Goal: Information Seeking & Learning: Find specific fact

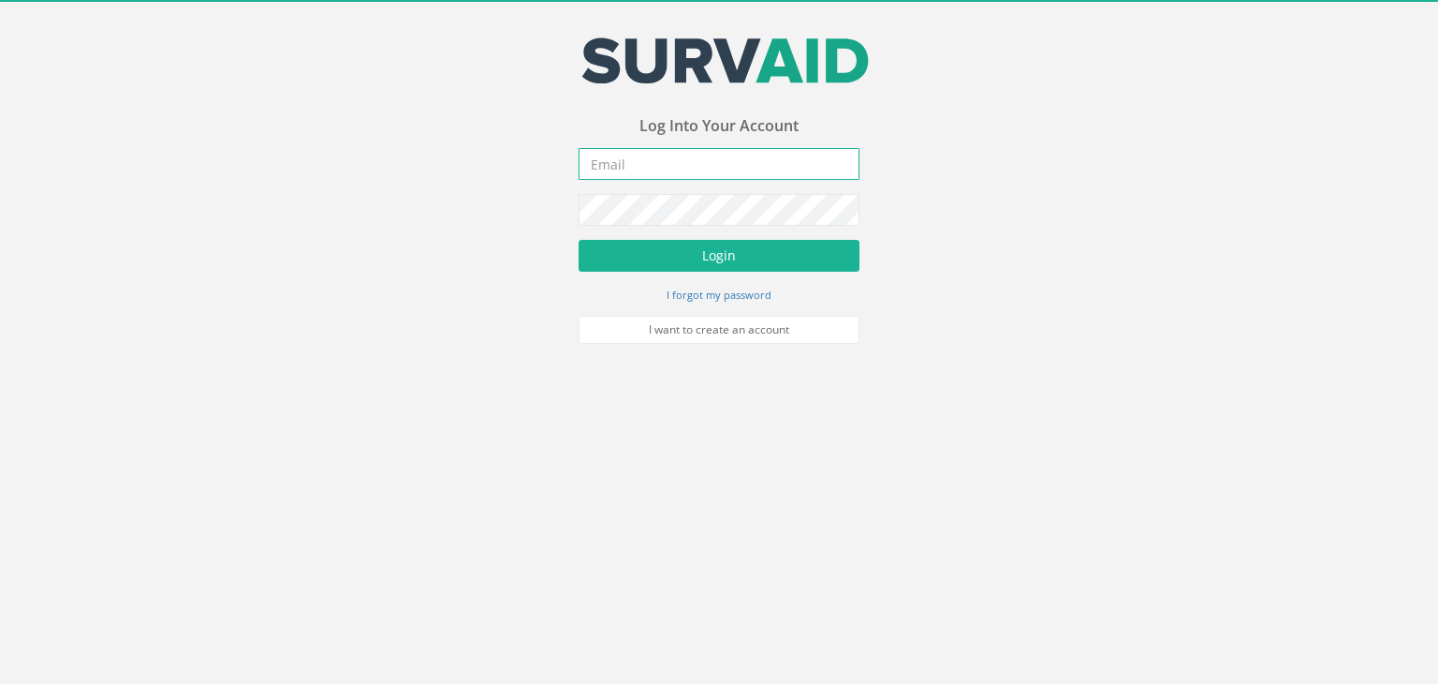
click at [604, 170] on input "email" at bounding box center [719, 164] width 281 height 32
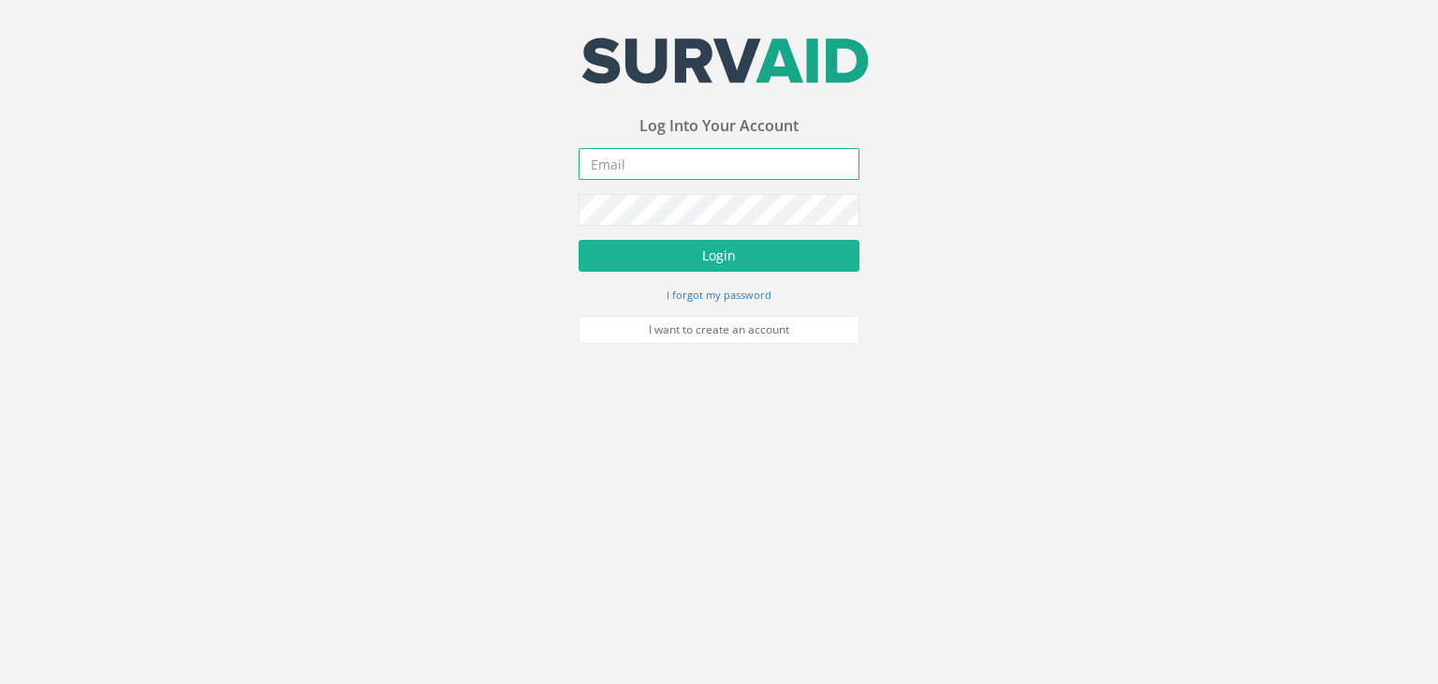
type input "[EMAIL_ADDRESS][PERSON_NAME][DOMAIN_NAME]"
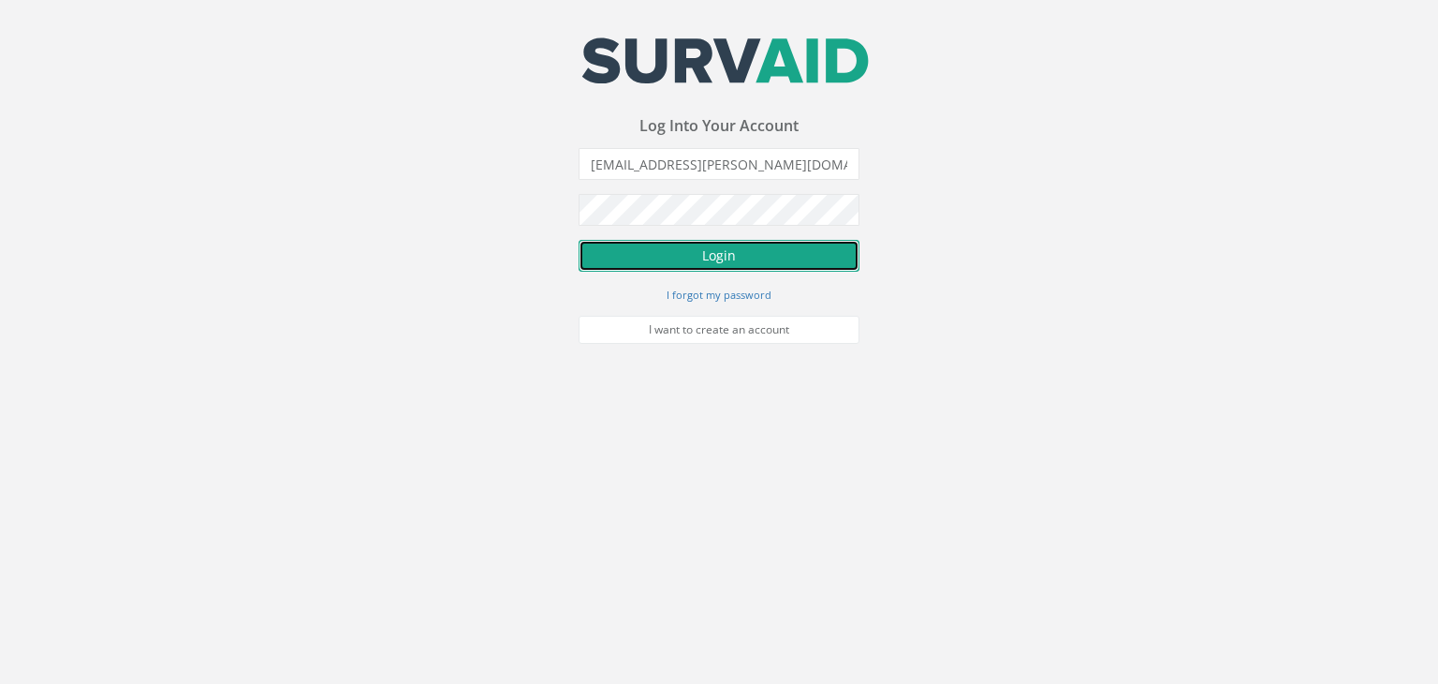
click at [736, 249] on button "Login" at bounding box center [719, 256] width 281 height 32
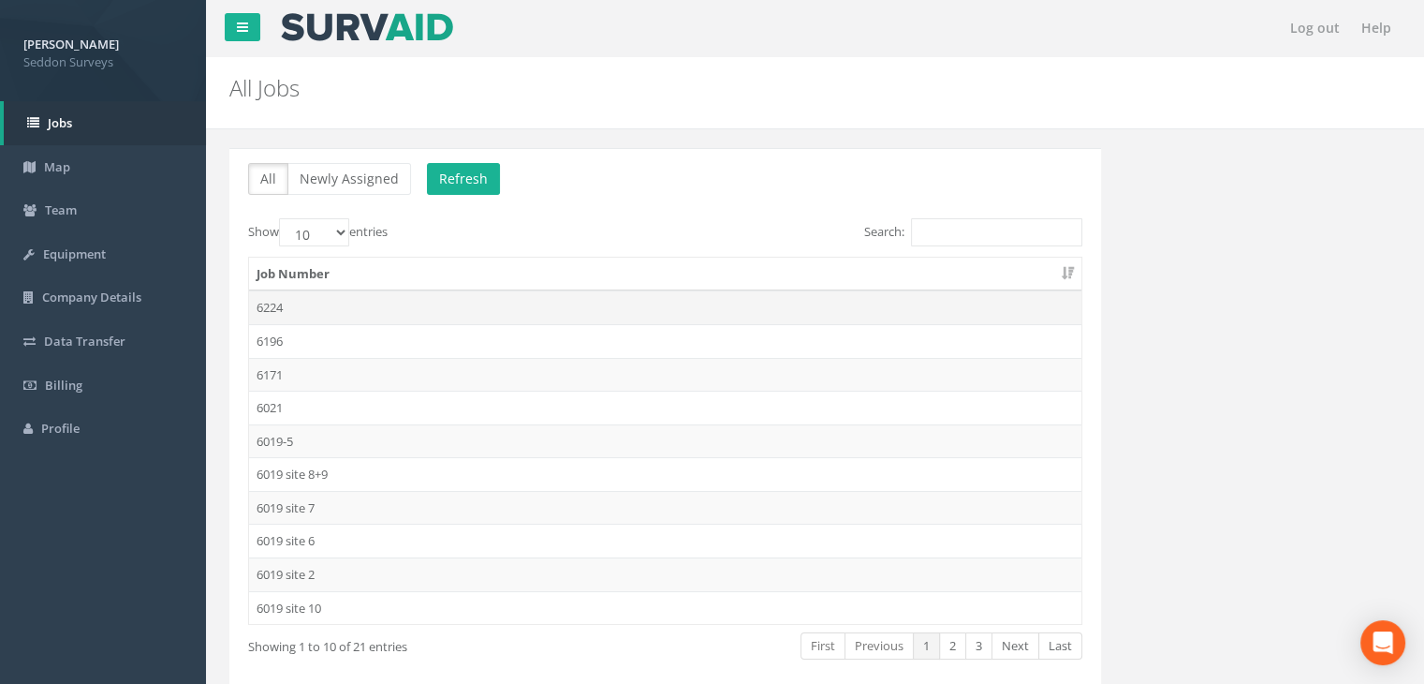
click at [276, 298] on td "6224" at bounding box center [665, 307] width 833 height 34
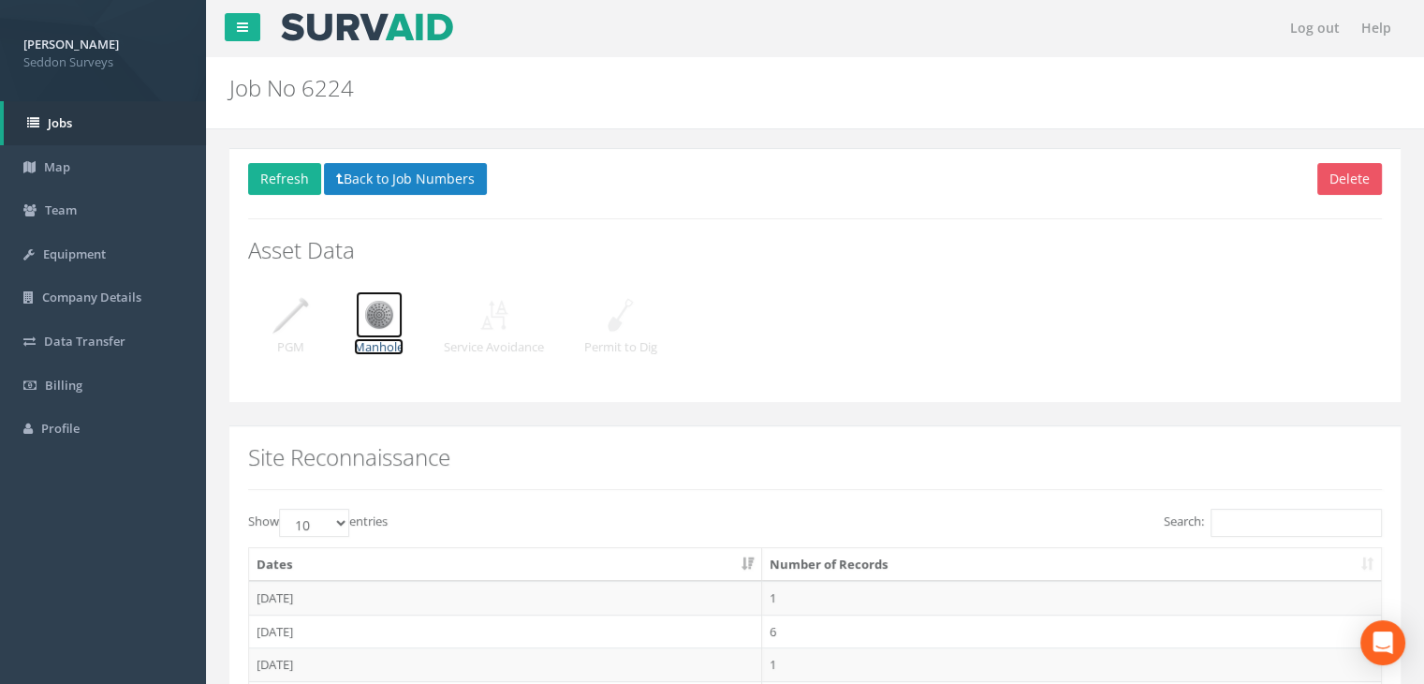
click at [358, 315] on img at bounding box center [379, 314] width 47 height 47
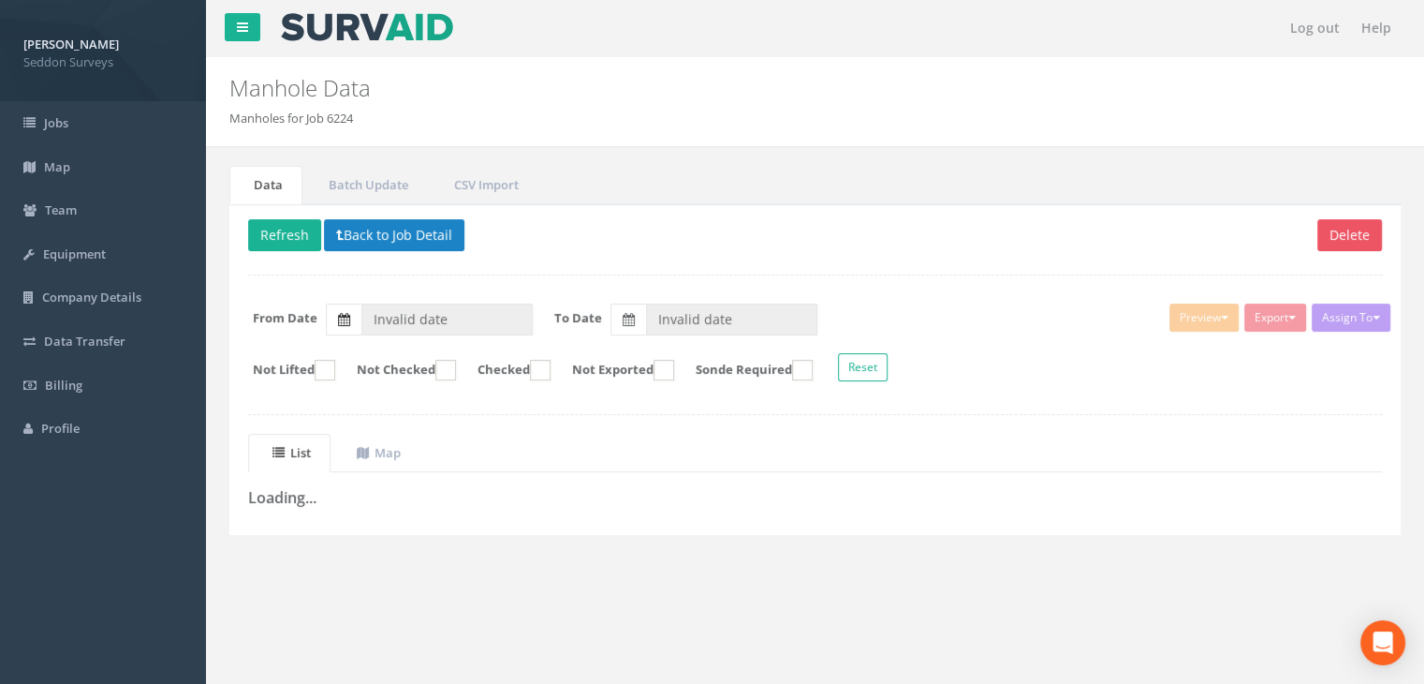
type input "[DATE]"
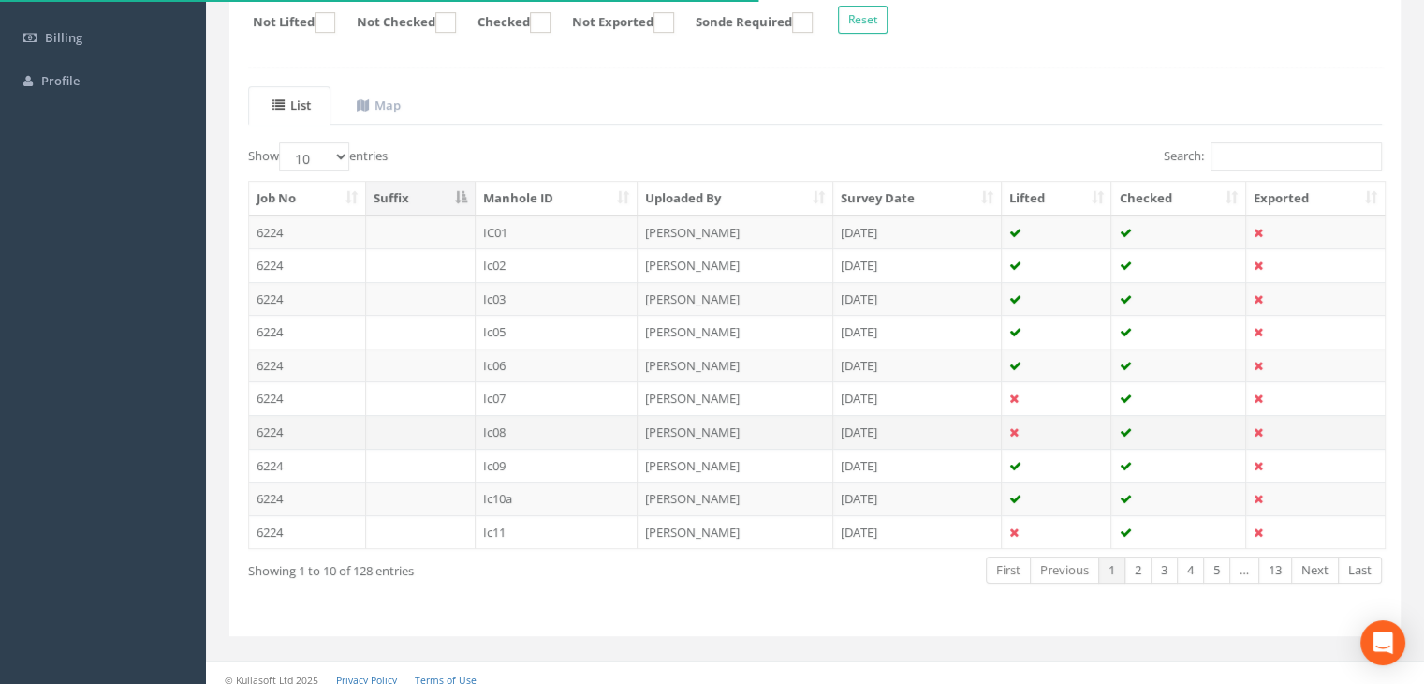
scroll to position [356, 0]
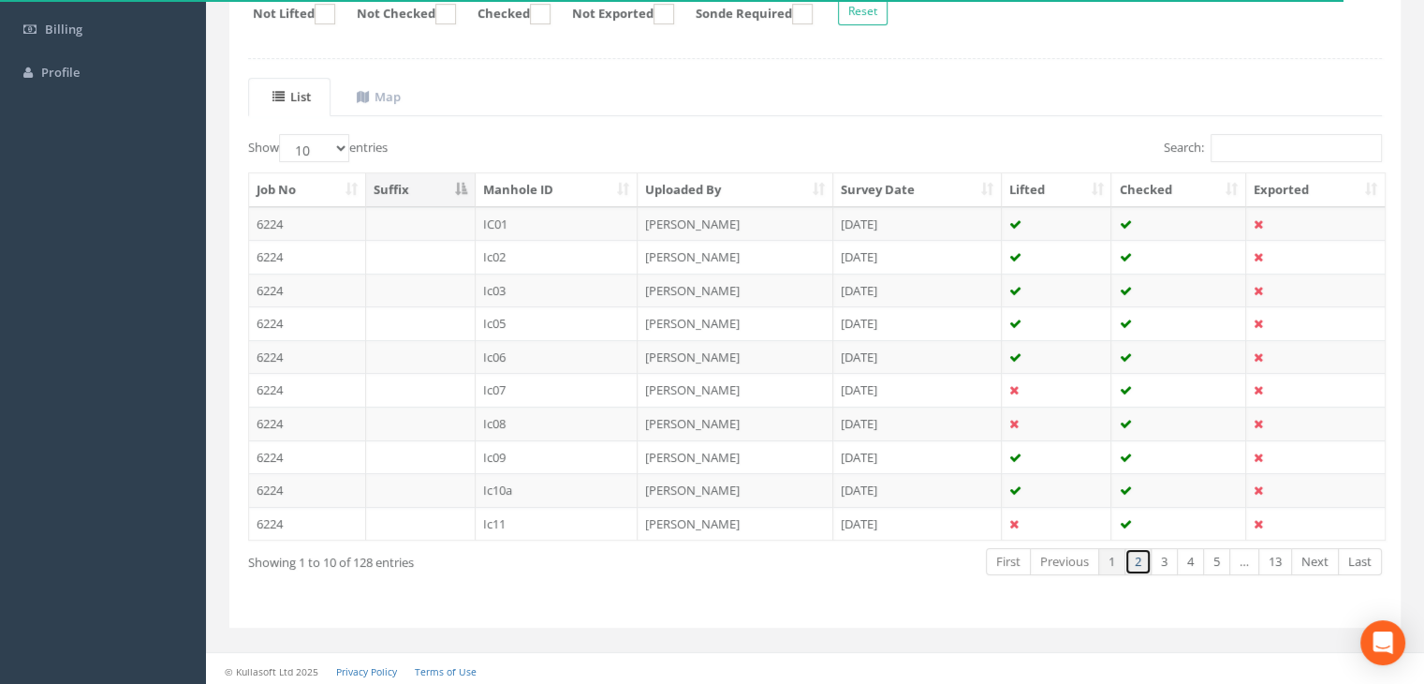
click at [1142, 560] on link "2" at bounding box center [1138, 561] width 27 height 27
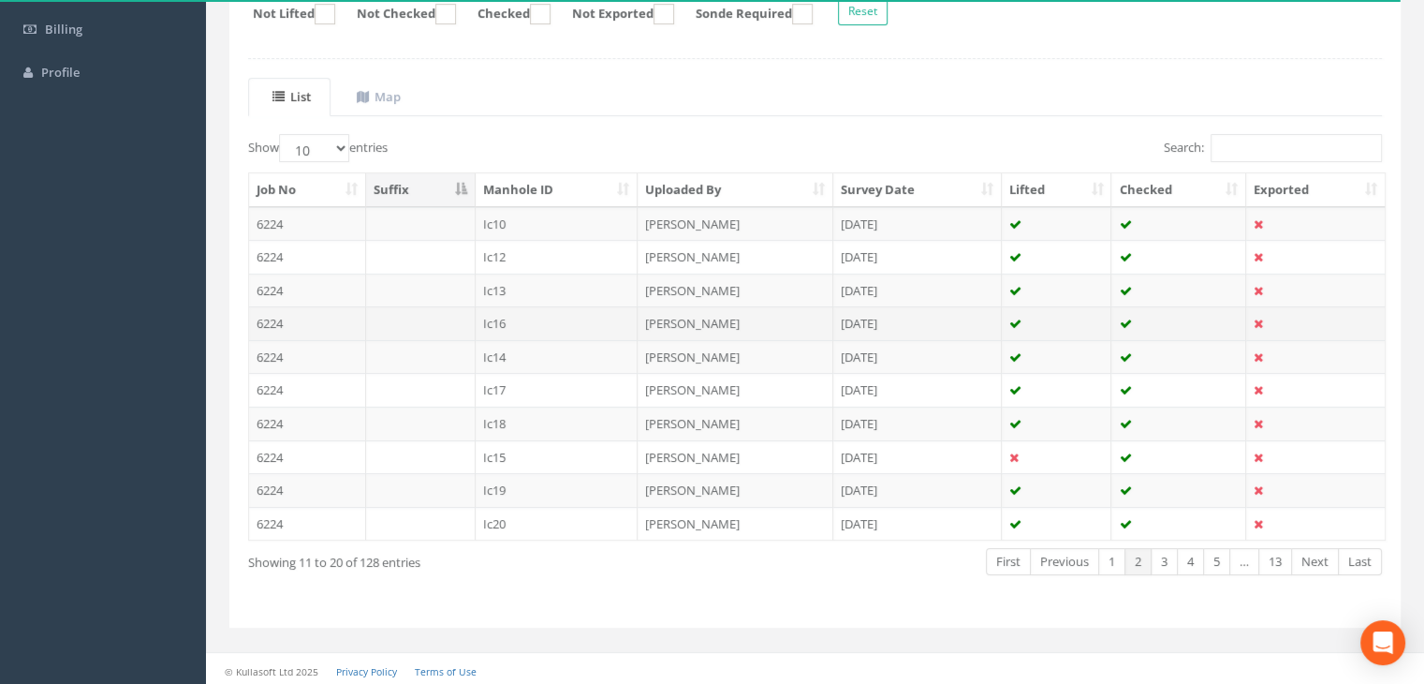
click at [495, 317] on td "Ic16" at bounding box center [557, 323] width 163 height 34
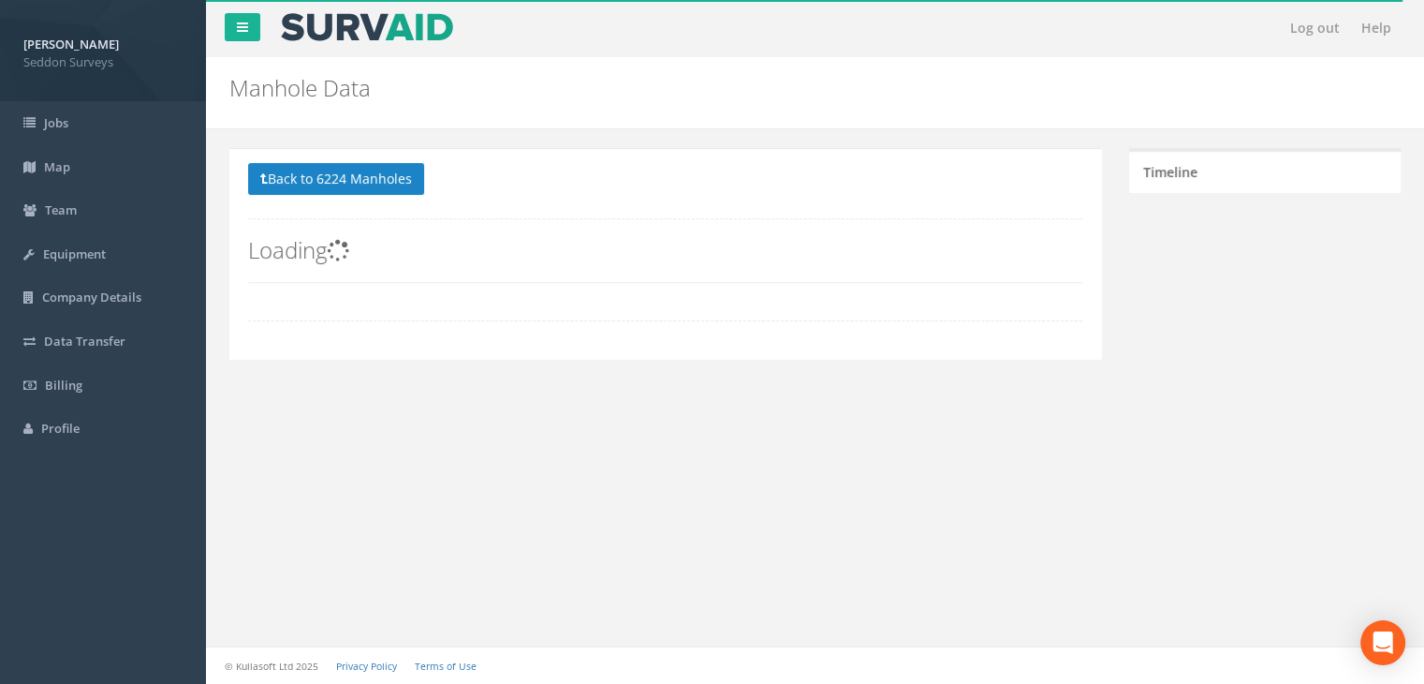
scroll to position [339, 0]
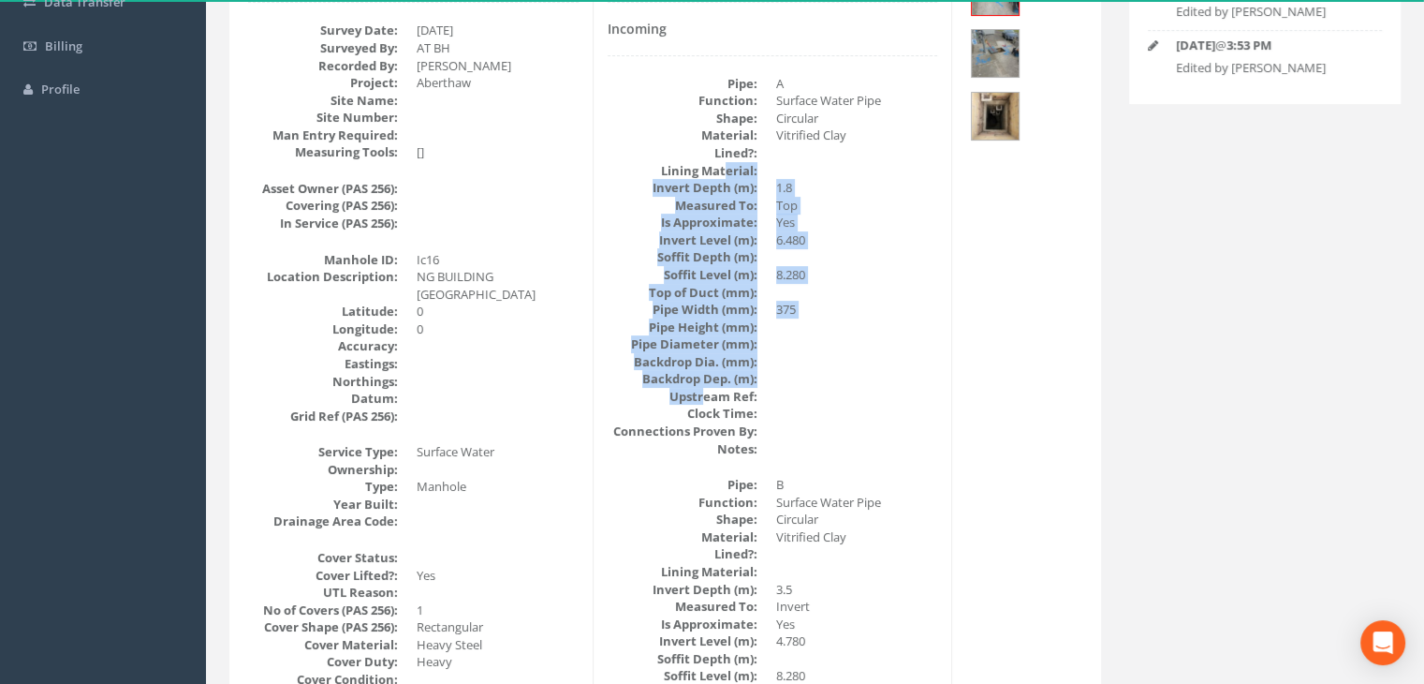
drag, startPoint x: 724, startPoint y: 162, endPoint x: 708, endPoint y: 412, distance: 250.5
click at [705, 398] on dl "Pipe: A Function: Surface Water Pipe Shape: Circular Material: Vitrified Clay L…" at bounding box center [773, 266] width 331 height 382
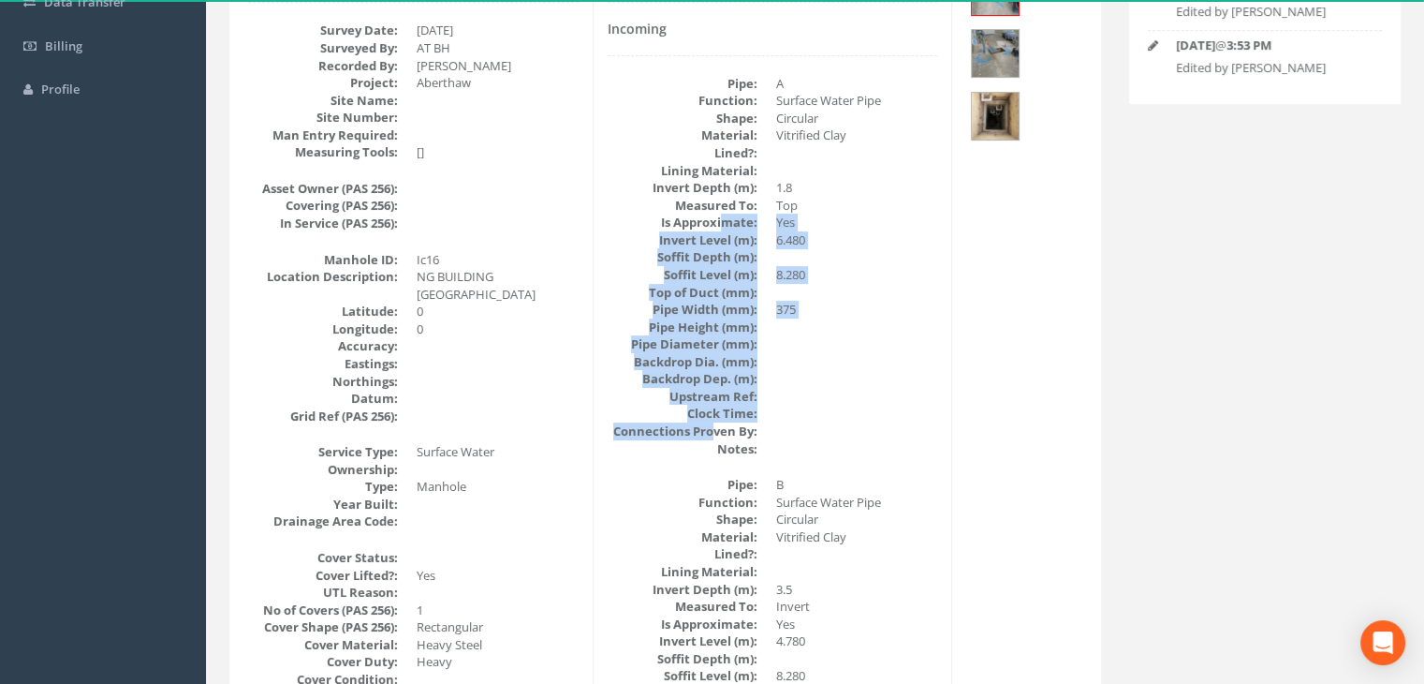
drag, startPoint x: 711, startPoint y: 416, endPoint x: 719, endPoint y: 215, distance: 200.6
click at [720, 217] on dl "Pipe: A Function: Surface Water Pipe Shape: Circular Material: Vitrified Clay L…" at bounding box center [773, 266] width 331 height 382
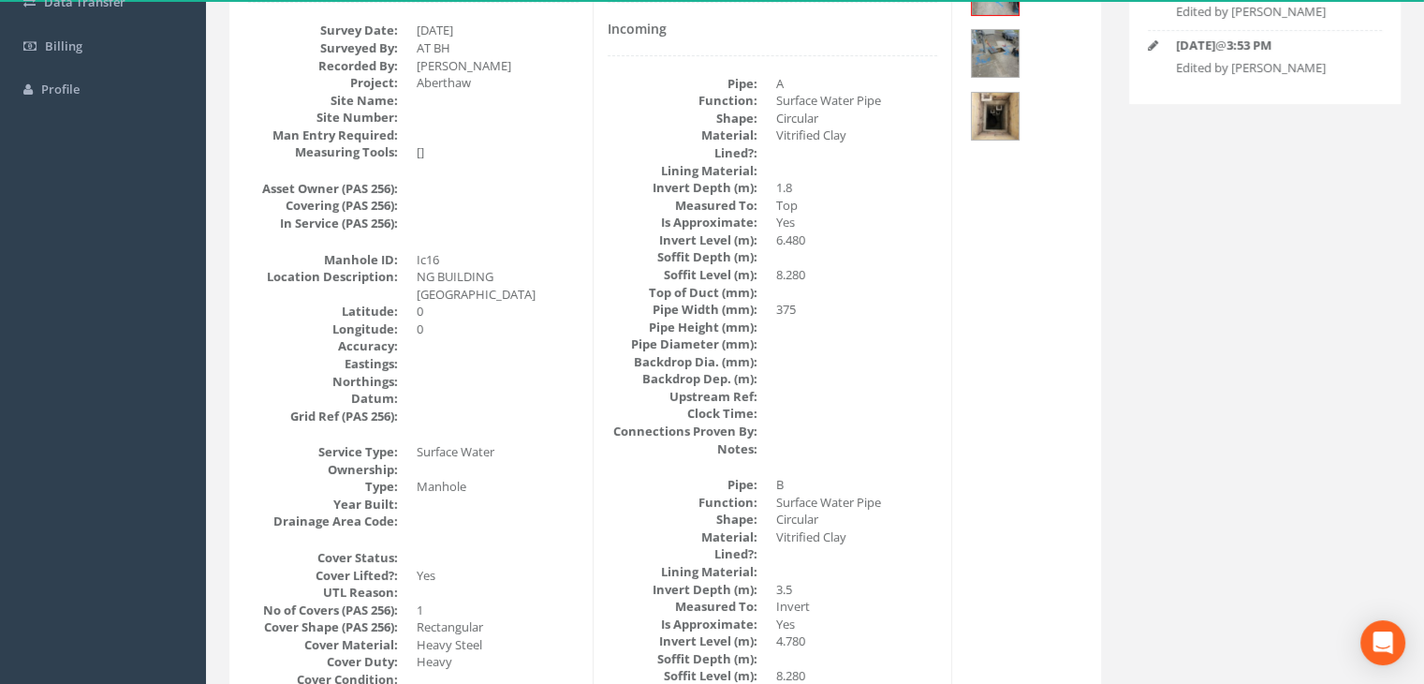
drag, startPoint x: 719, startPoint y: 207, endPoint x: 723, endPoint y: 169, distance: 37.6
click at [719, 207] on dt "Measured To:" at bounding box center [683, 206] width 150 height 18
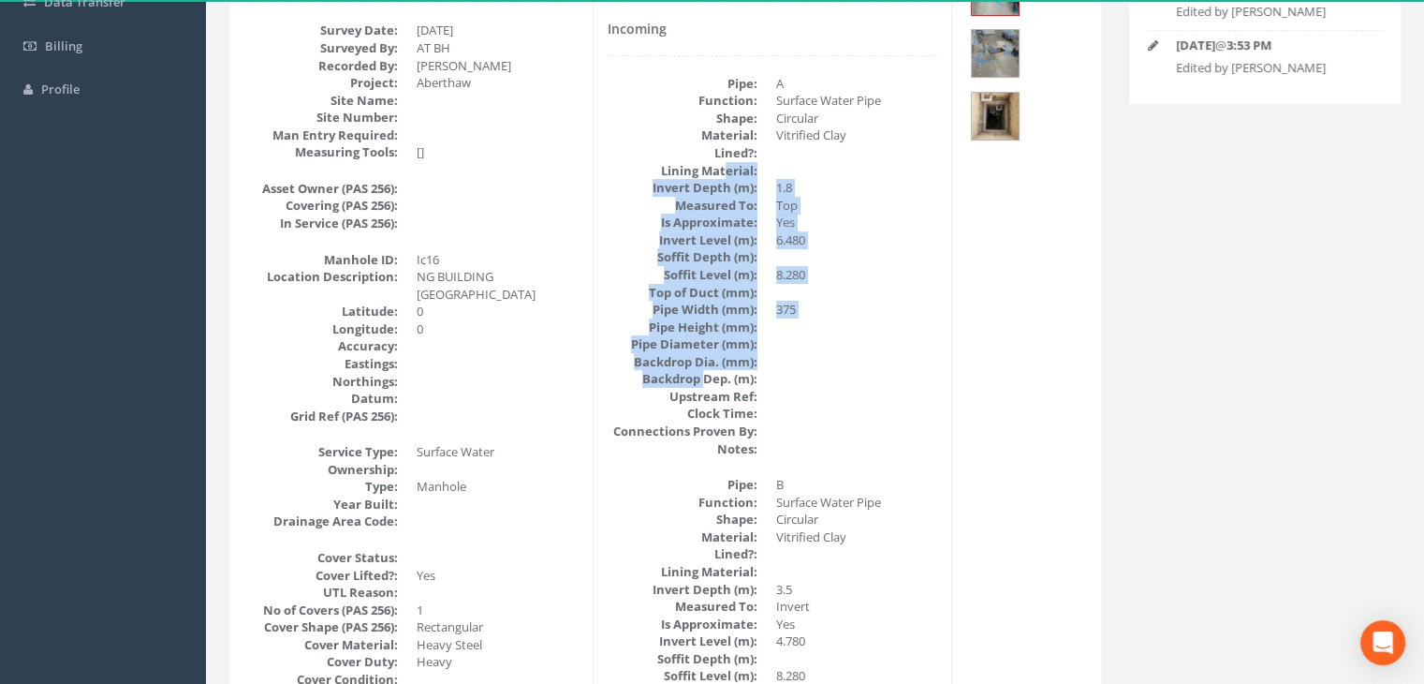
drag, startPoint x: 723, startPoint y: 169, endPoint x: 714, endPoint y: 405, distance: 236.2
click at [708, 391] on dl "Pipe: A Function: Surface Water Pipe Shape: Circular Material: Vitrified Clay L…" at bounding box center [773, 266] width 331 height 382
drag, startPoint x: 714, startPoint y: 405, endPoint x: 715, endPoint y: 203, distance: 202.3
click at [715, 203] on dl "Pipe: A Function: Surface Water Pipe Shape: Circular Material: Vitrified Clay L…" at bounding box center [773, 266] width 331 height 382
click at [715, 203] on dt "Measured To:" at bounding box center [683, 206] width 150 height 18
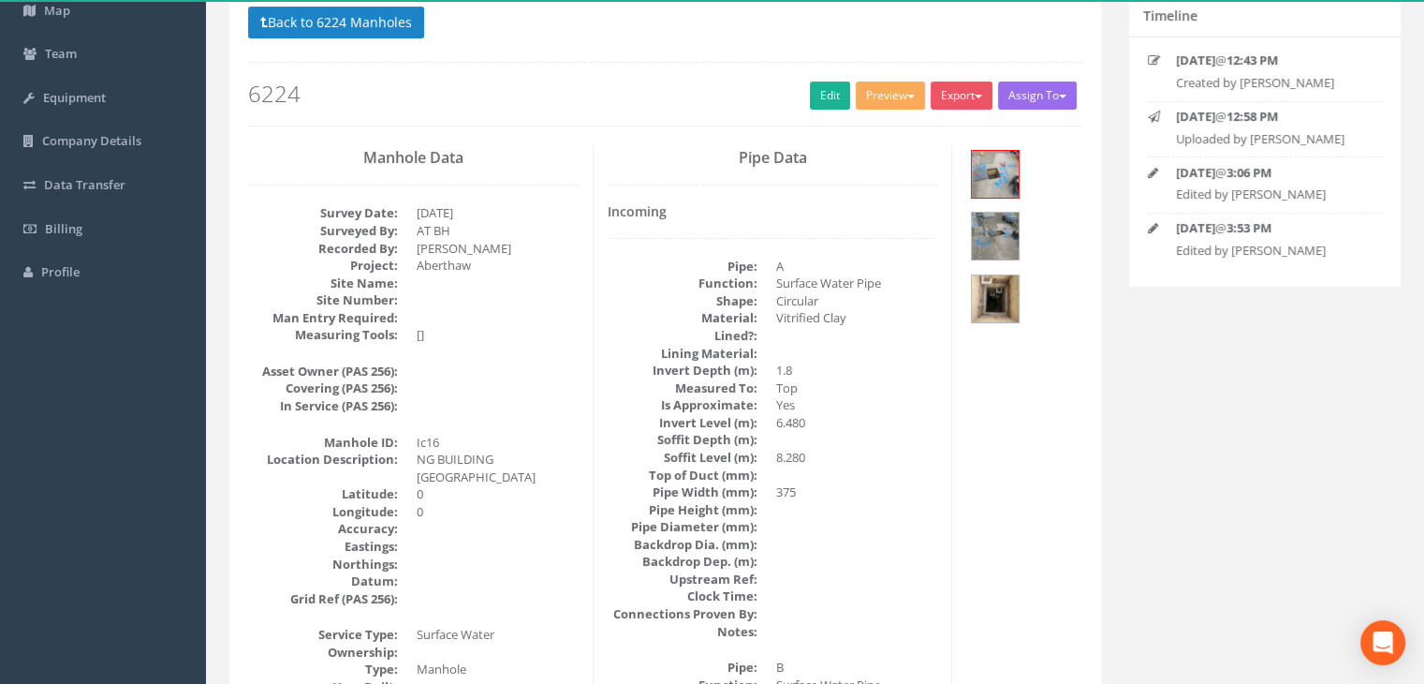
scroll to position [152, 0]
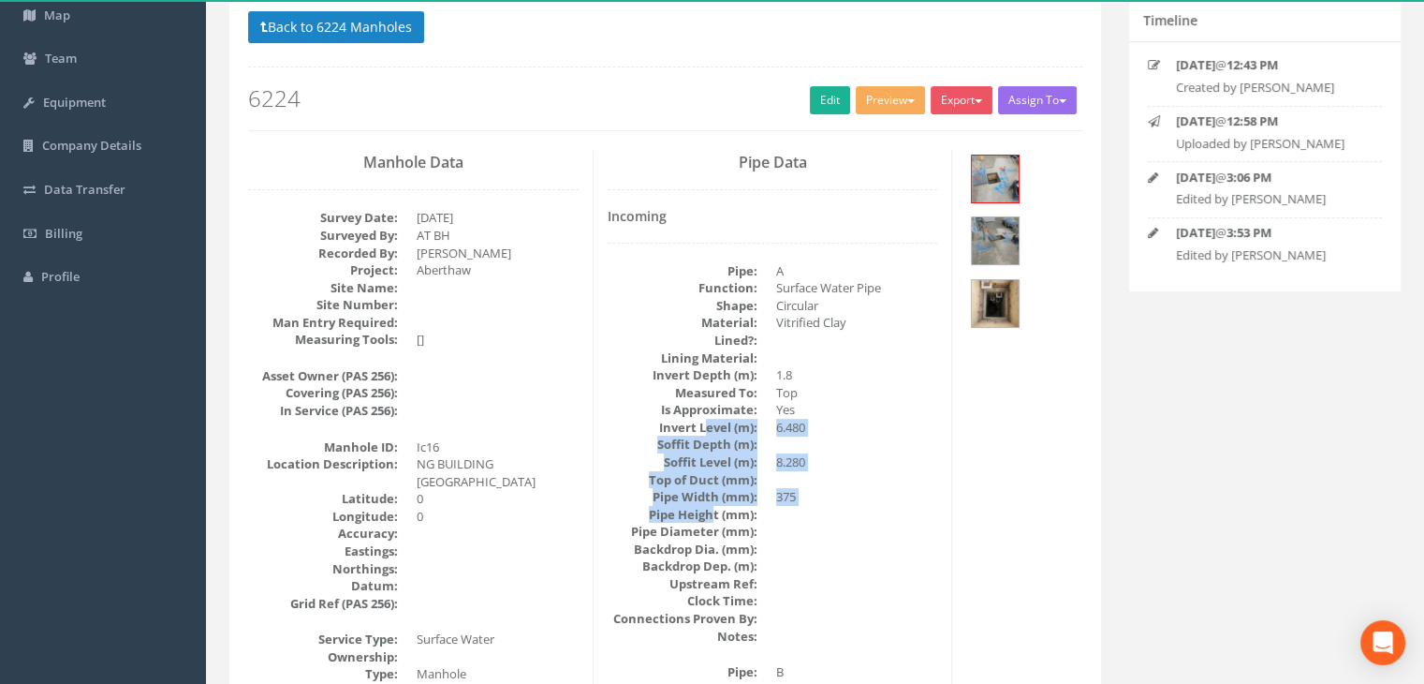
drag, startPoint x: 715, startPoint y: 519, endPoint x: 703, endPoint y: 405, distance: 113.9
click at [705, 419] on dl "Pipe: A Function: Surface Water Pipe Shape: Circular Material: Vitrified Clay L…" at bounding box center [773, 453] width 331 height 382
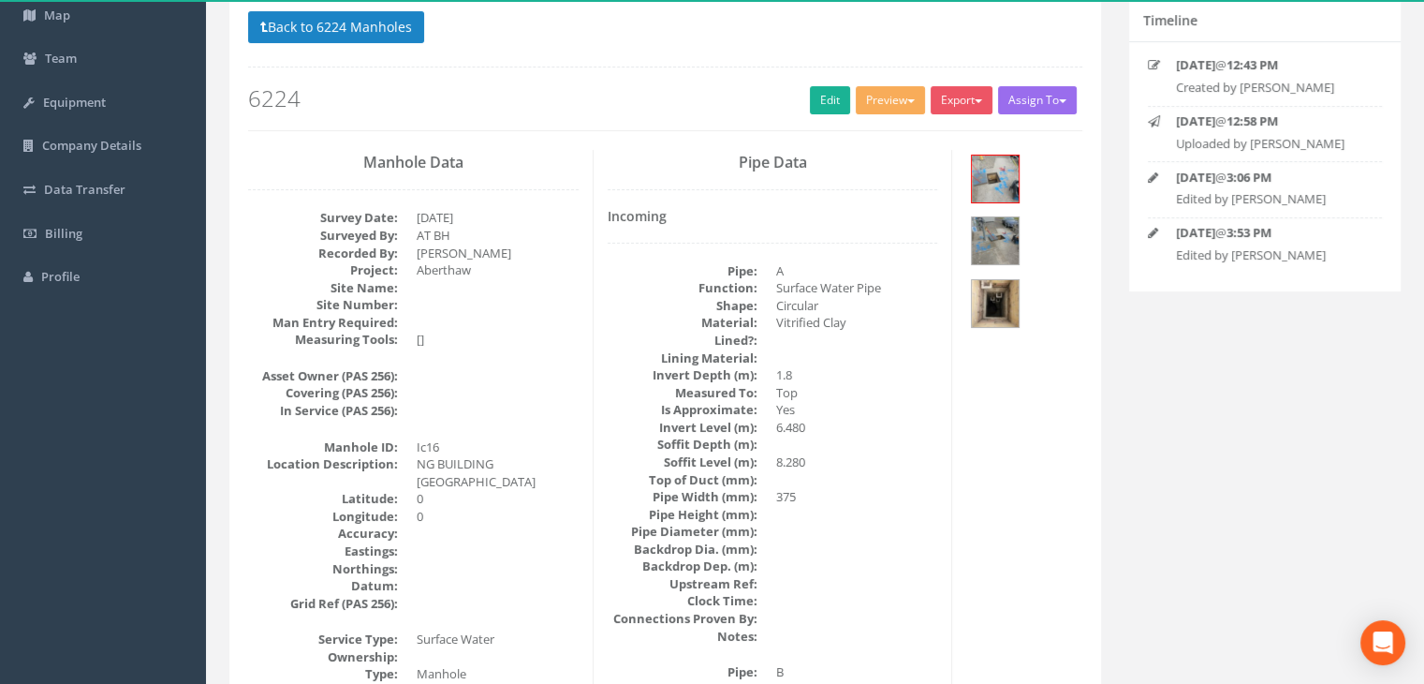
click at [703, 405] on dt "Is Approximate:" at bounding box center [683, 410] width 150 height 18
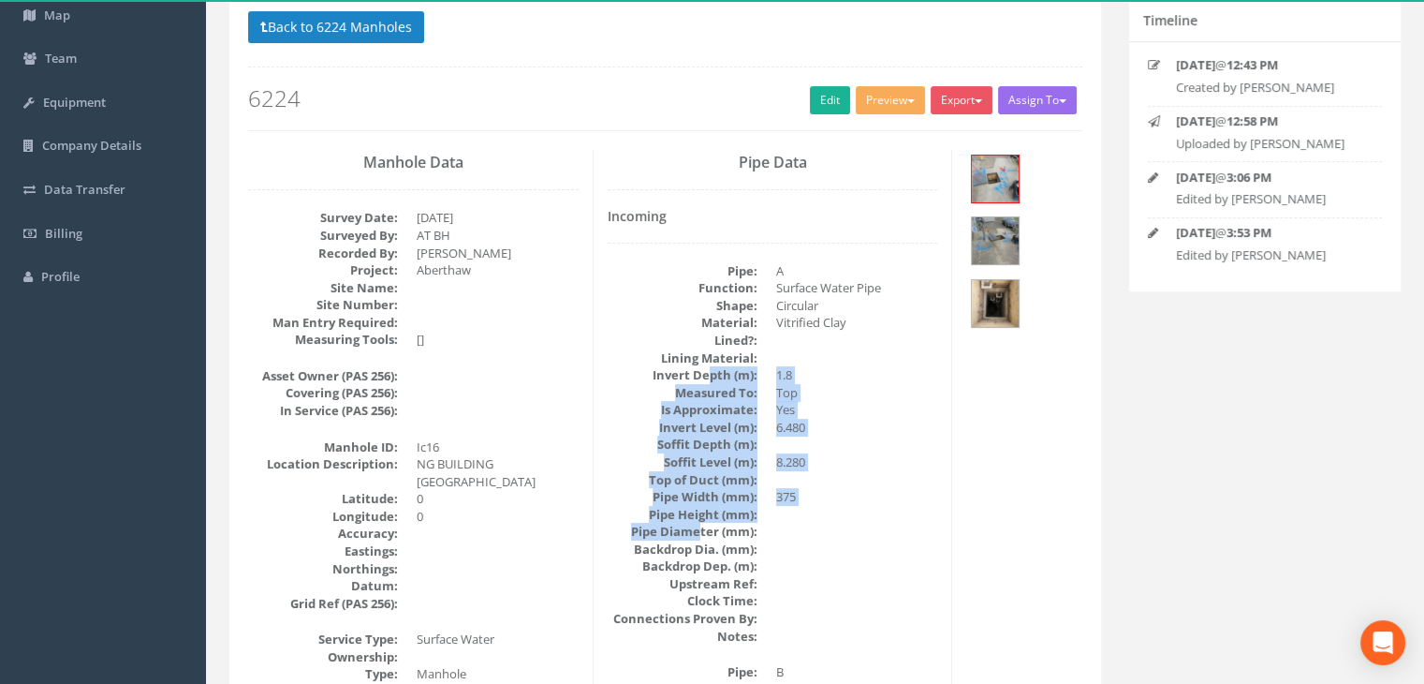
drag, startPoint x: 708, startPoint y: 378, endPoint x: 702, endPoint y: 524, distance: 146.2
click at [702, 524] on dl "Pipe: A Function: Surface Water Pipe Shape: Circular Material: Vitrified Clay L…" at bounding box center [773, 453] width 331 height 382
drag, startPoint x: 724, startPoint y: 559, endPoint x: 737, endPoint y: 363, distance: 196.2
click at [738, 367] on dl "Pipe: A Function: Surface Water Pipe Shape: Circular Material: Vitrified Clay L…" at bounding box center [773, 453] width 331 height 382
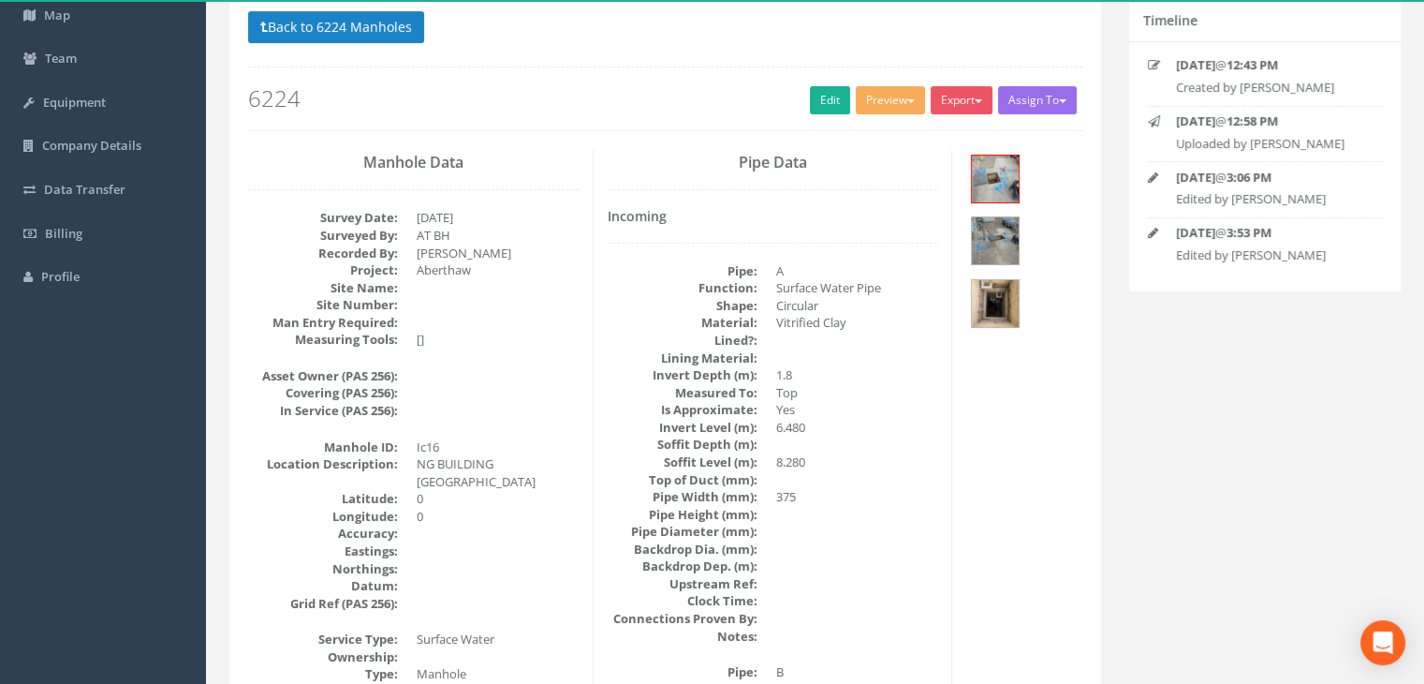
click at [737, 361] on dt "Lining Material:" at bounding box center [683, 358] width 150 height 18
click at [362, 25] on button "Back to 6224 Manholes" at bounding box center [336, 27] width 176 height 32
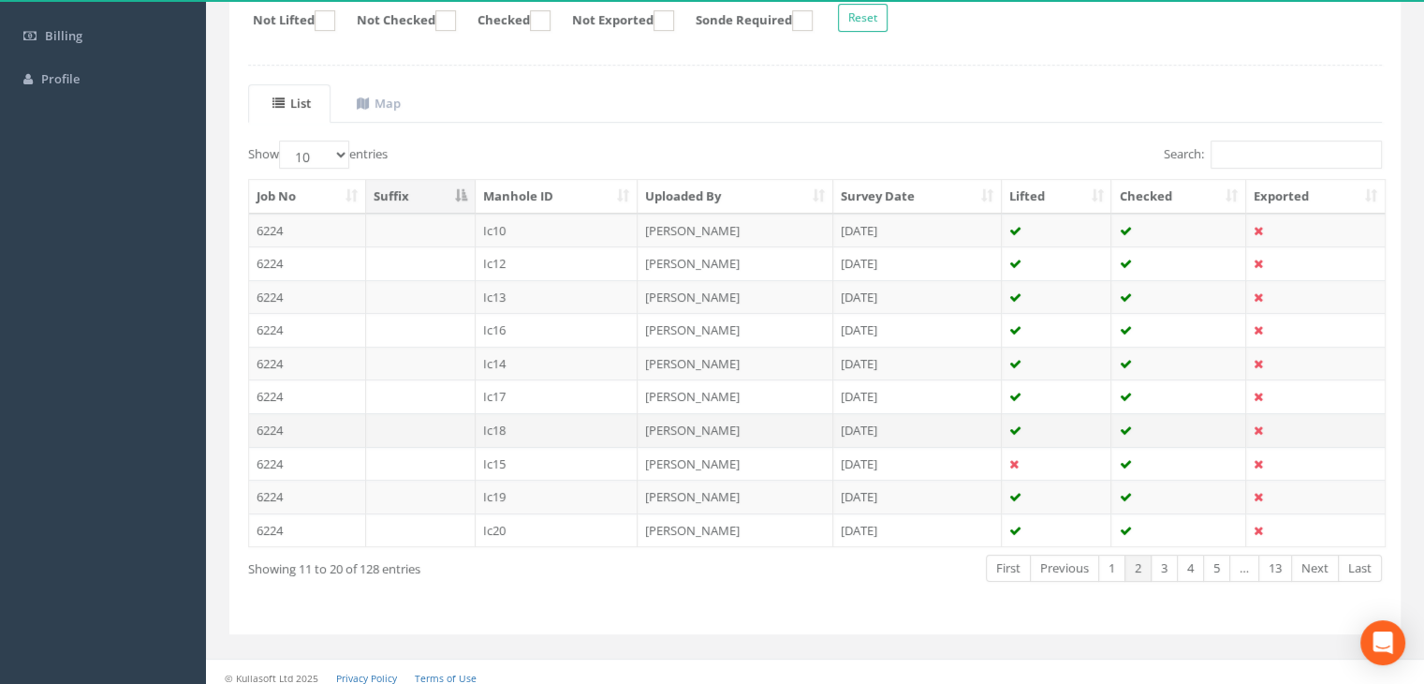
scroll to position [356, 0]
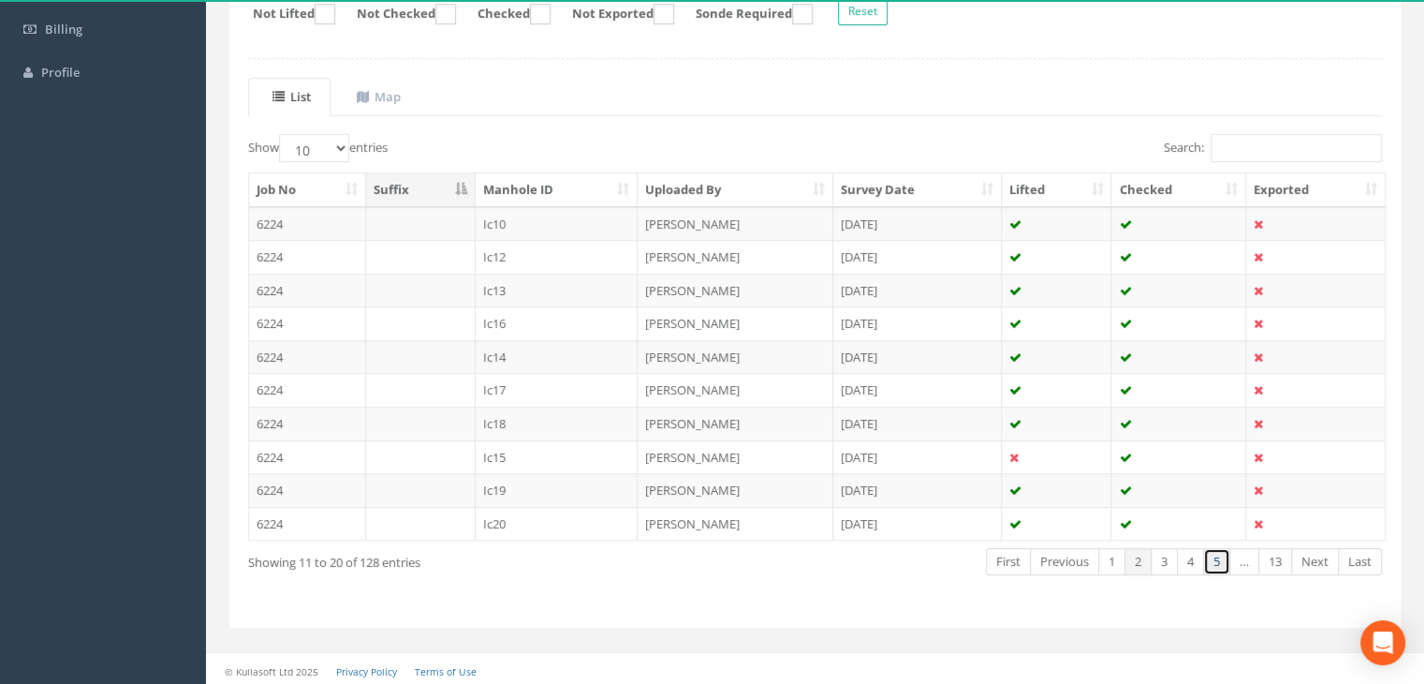
click at [1216, 554] on link "5" at bounding box center [1216, 561] width 27 height 27
click at [1275, 553] on link "13" at bounding box center [1276, 561] width 34 height 27
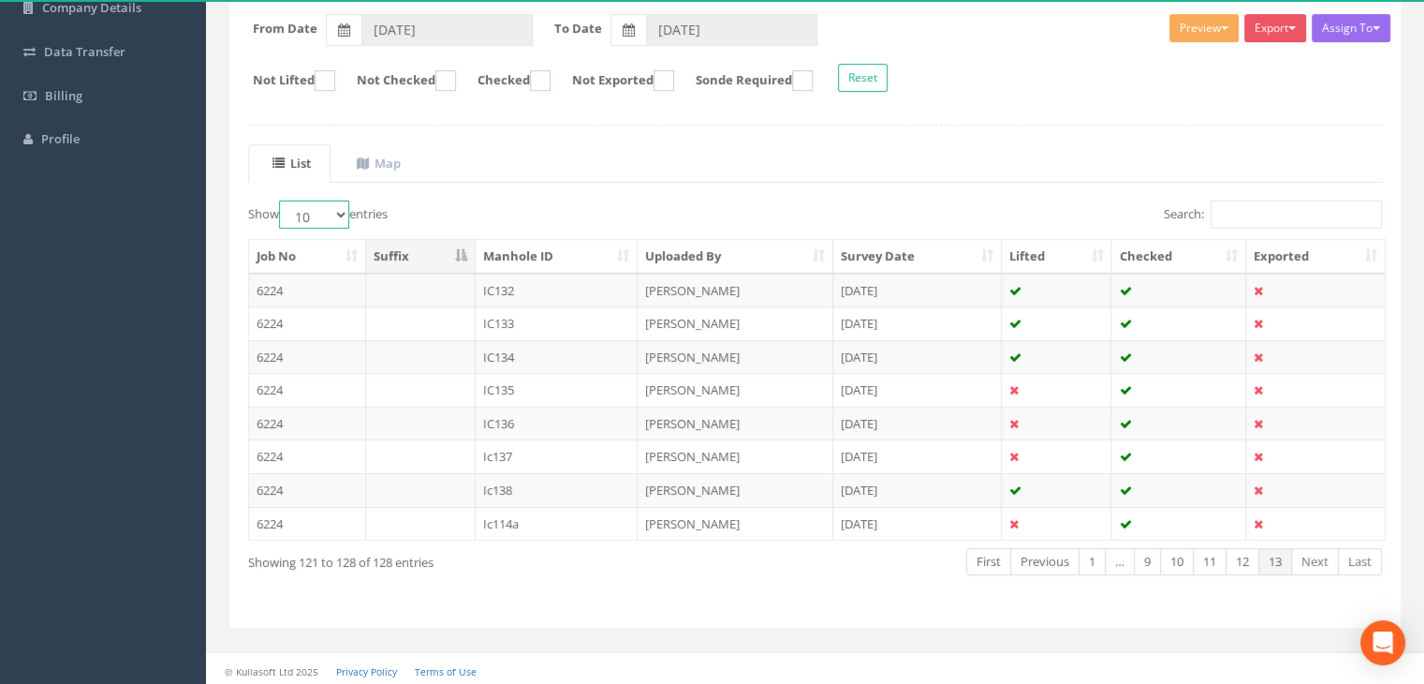
click at [344, 216] on select "10 25 50 100" at bounding box center [314, 214] width 70 height 28
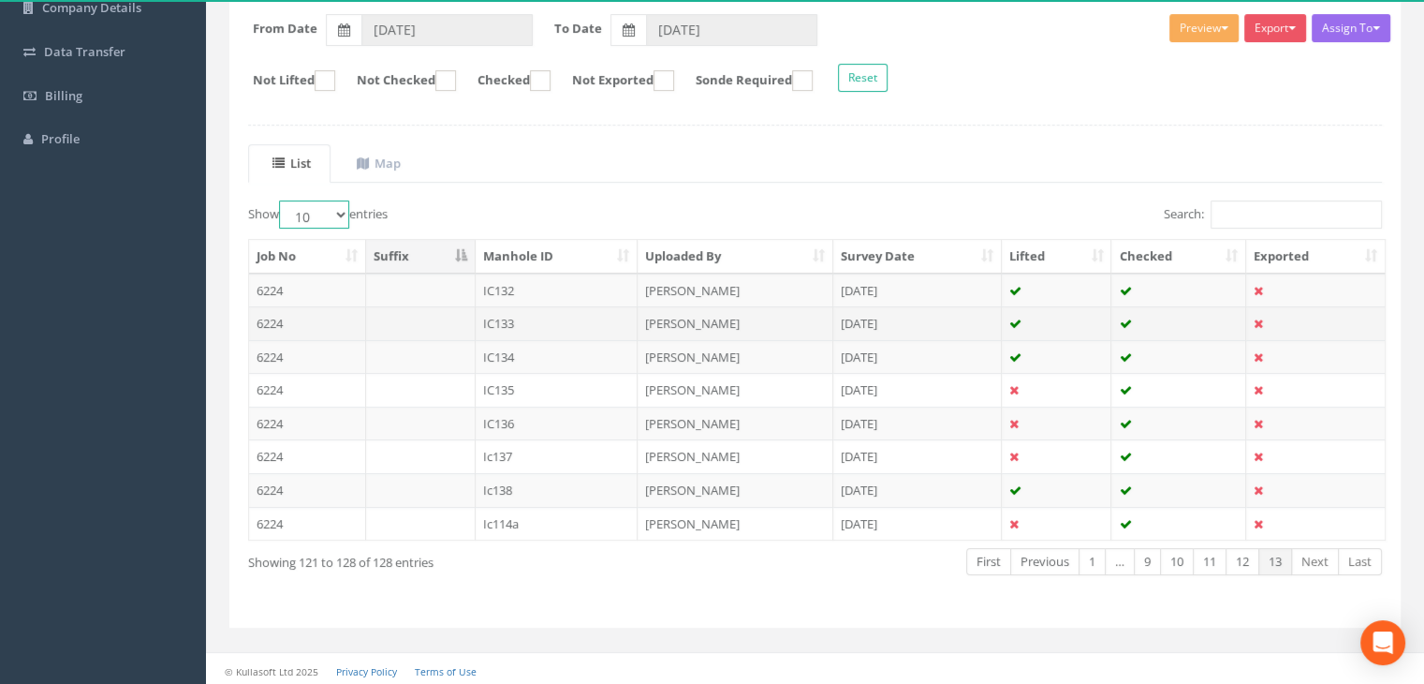
select select "100"
click at [282, 200] on select "10 25 50 100" at bounding box center [314, 214] width 70 height 28
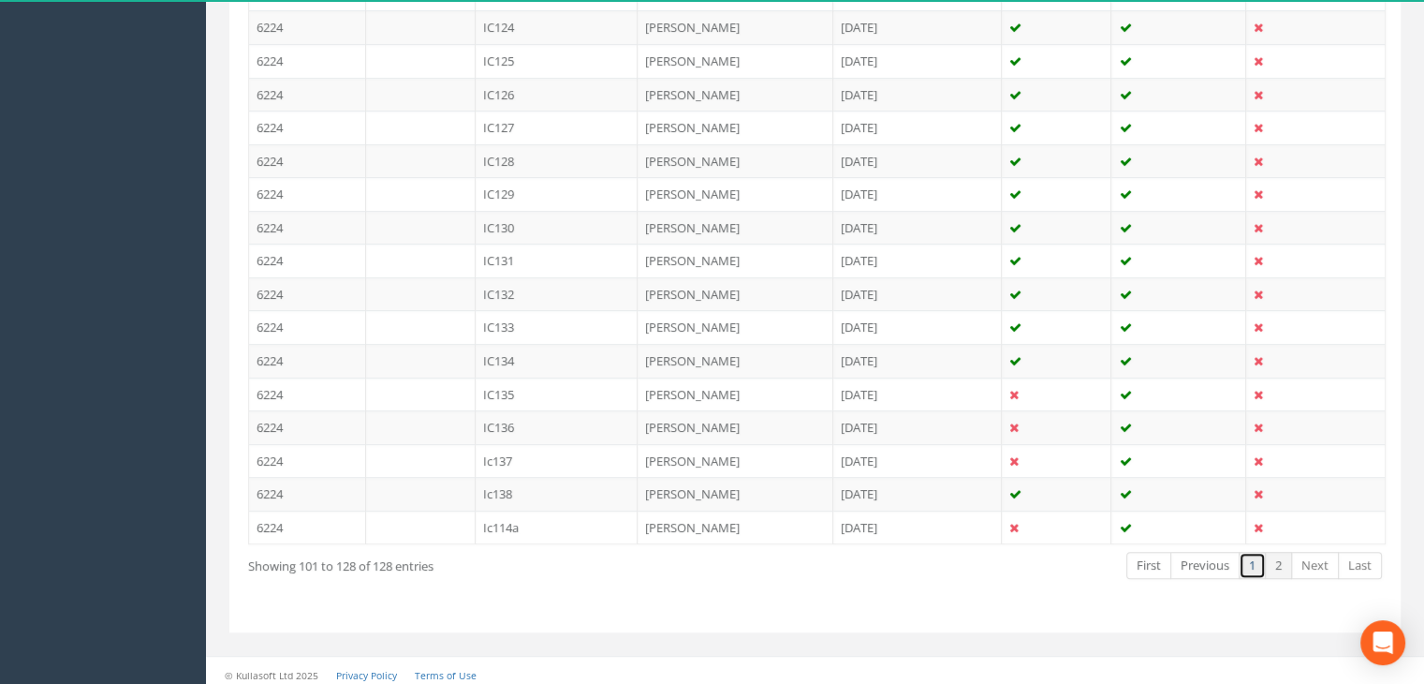
click at [1253, 558] on link "1" at bounding box center [1252, 565] width 27 height 27
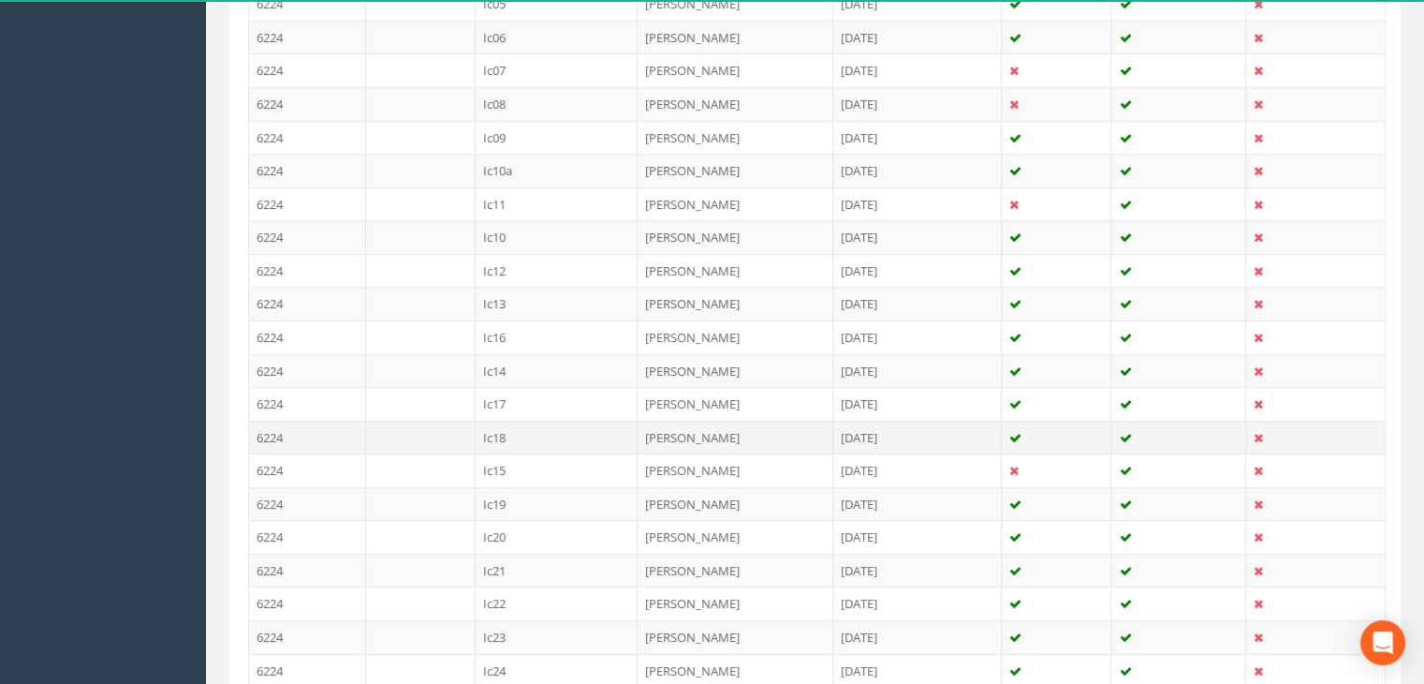
scroll to position [246, 0]
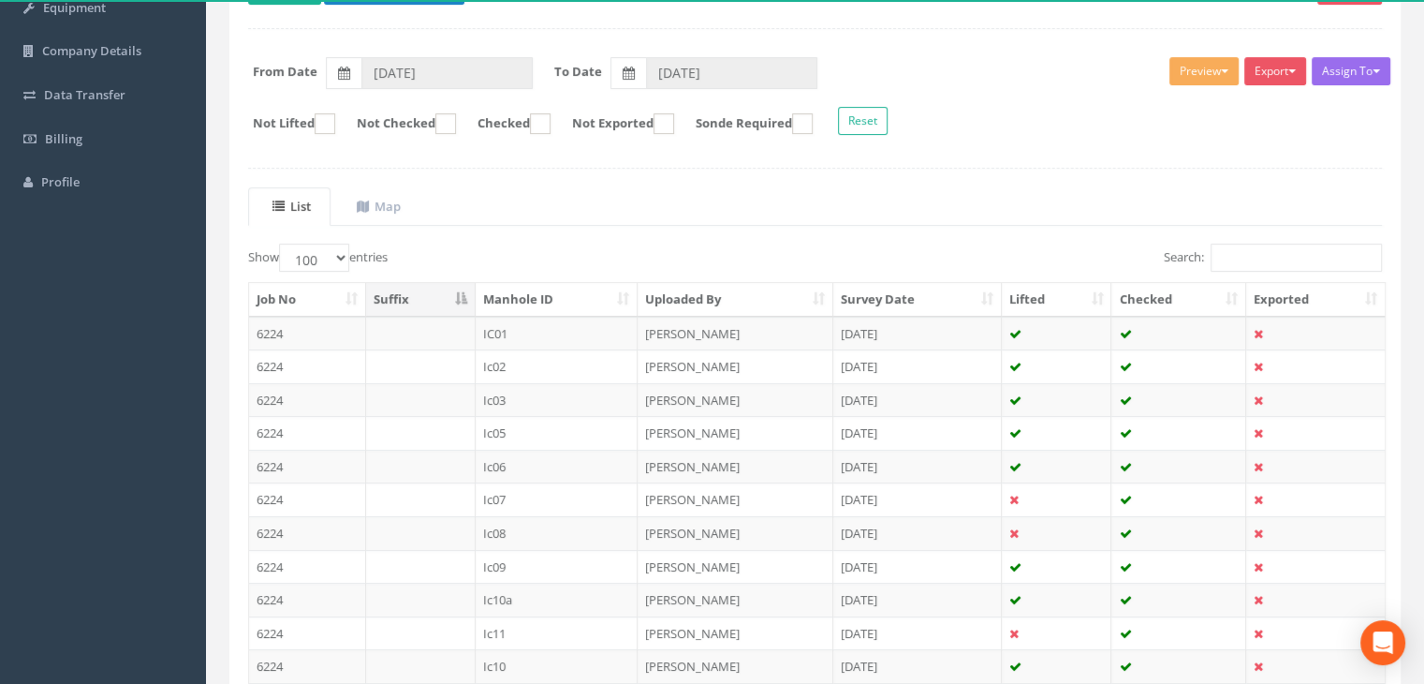
click at [543, 305] on th "Manhole ID" at bounding box center [557, 300] width 163 height 34
click at [540, 300] on th "Manhole ID" at bounding box center [557, 300] width 163 height 34
click at [540, 297] on th "Manhole ID" at bounding box center [557, 300] width 163 height 34
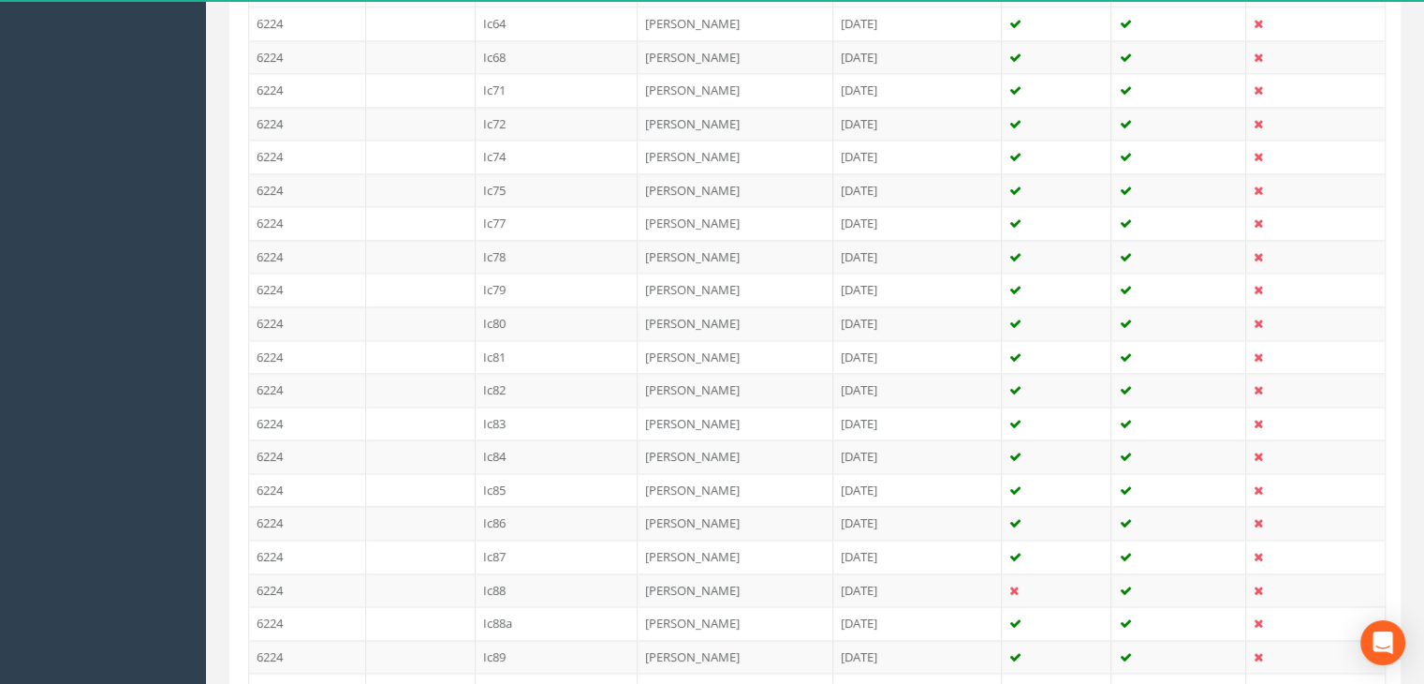
scroll to position [3056, 0]
click at [498, 304] on td "Ic93" at bounding box center [557, 321] width 163 height 34
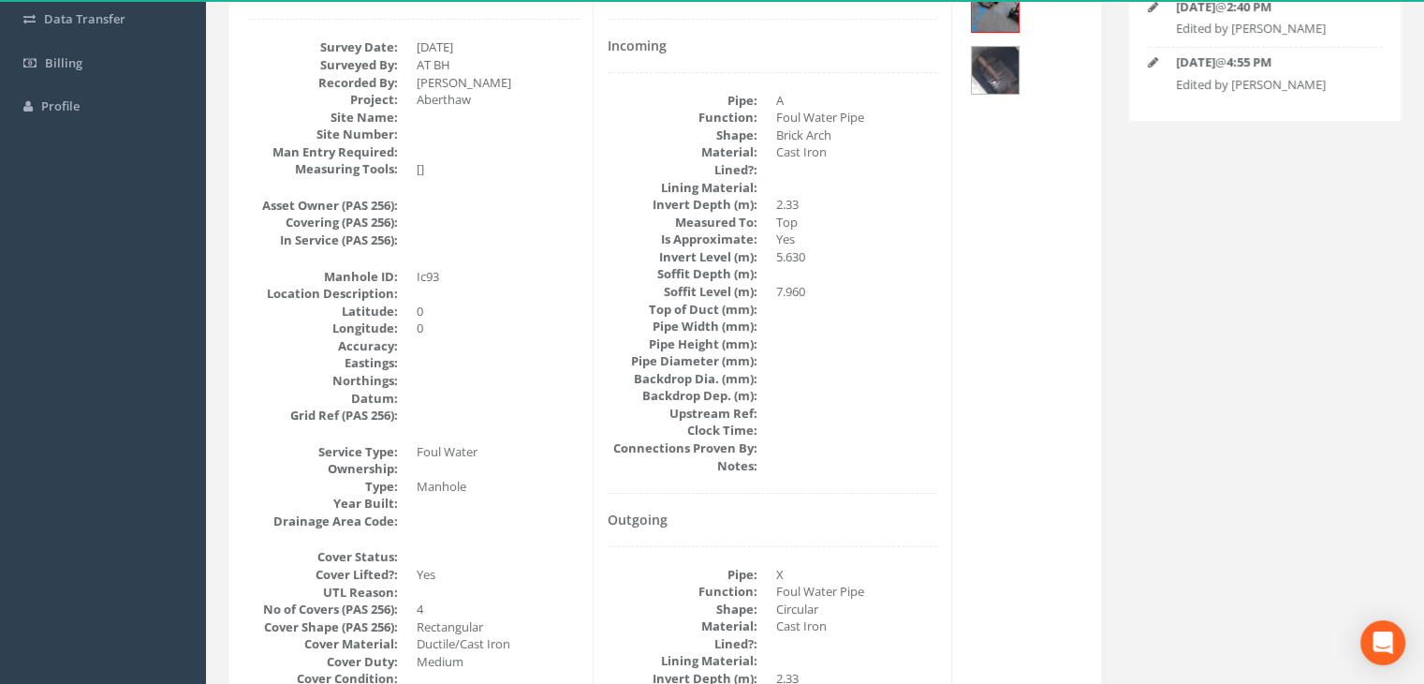
scroll to position [0, 0]
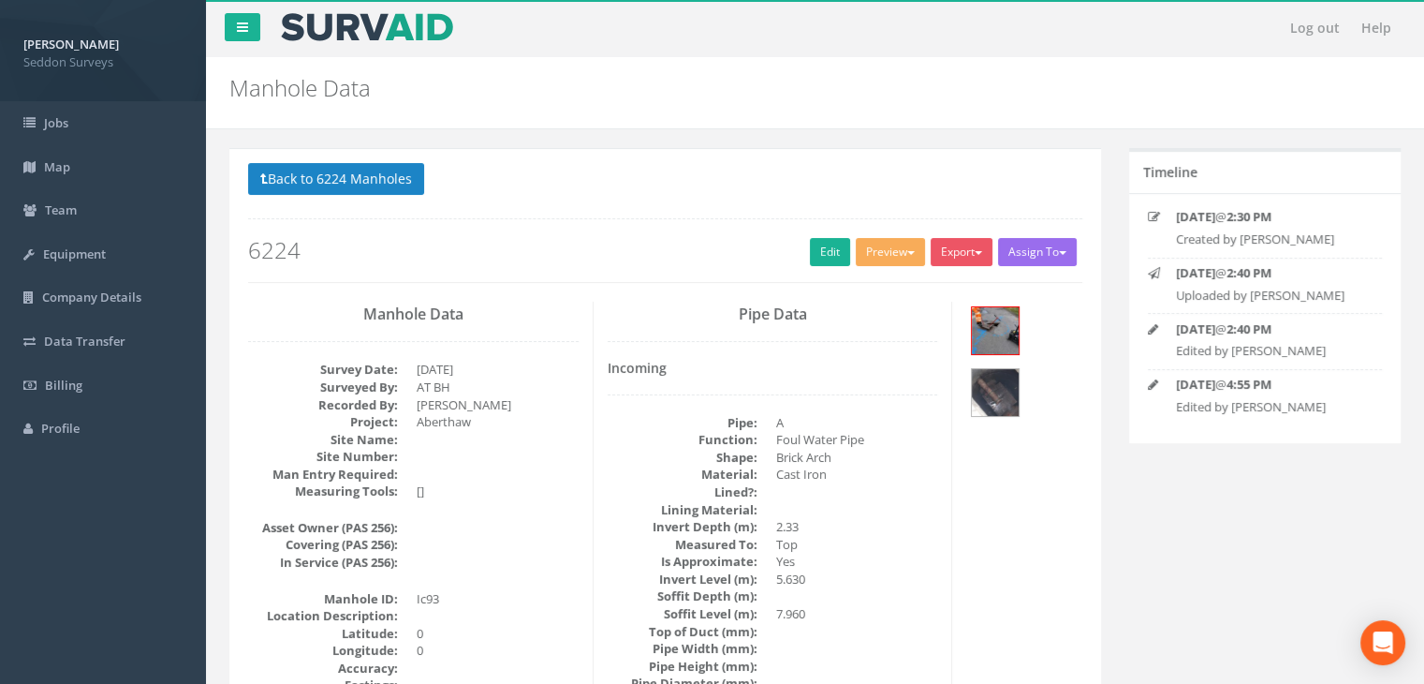
click at [553, 178] on p "Back to 6224 Manholes Back to Map" at bounding box center [665, 181] width 834 height 37
click at [611, 173] on p "Back to 6224 Manholes Back to Map" at bounding box center [665, 181] width 834 height 37
click at [461, 244] on h2 "6224" at bounding box center [665, 250] width 834 height 24
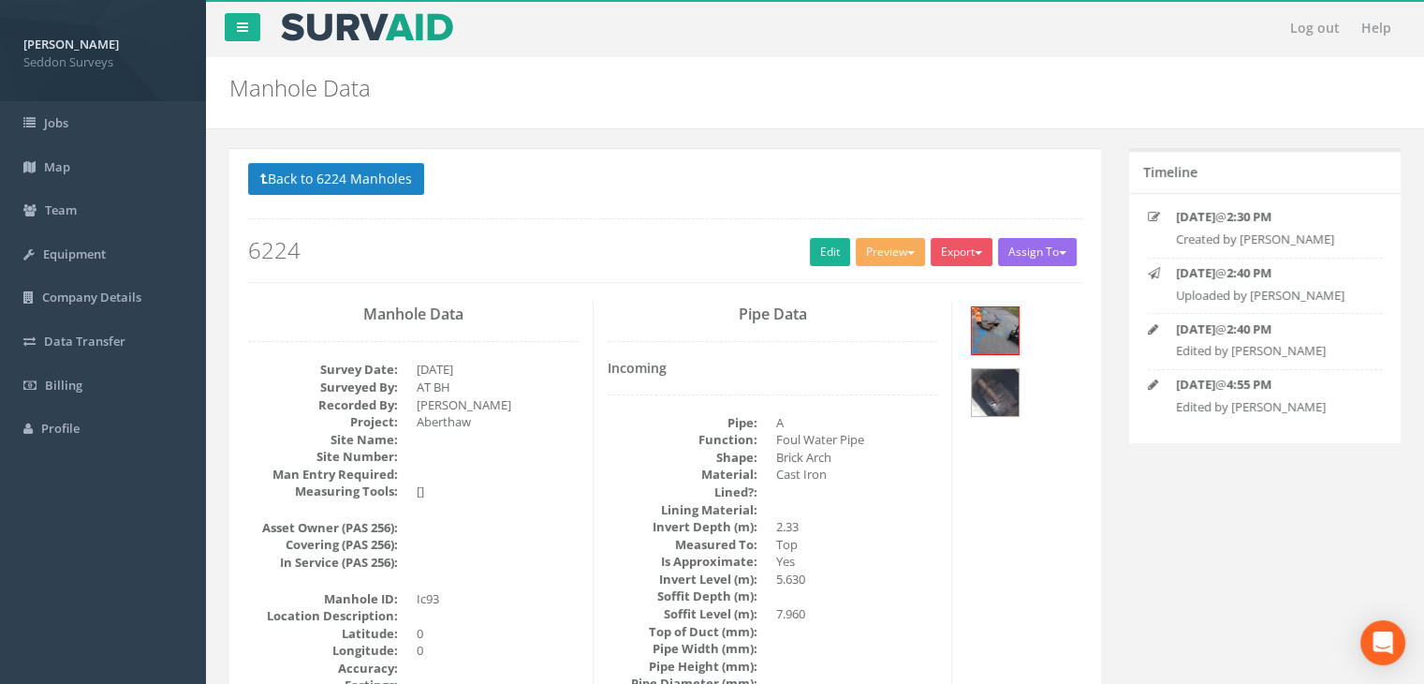
click at [395, 259] on h2 "6224" at bounding box center [665, 250] width 834 height 24
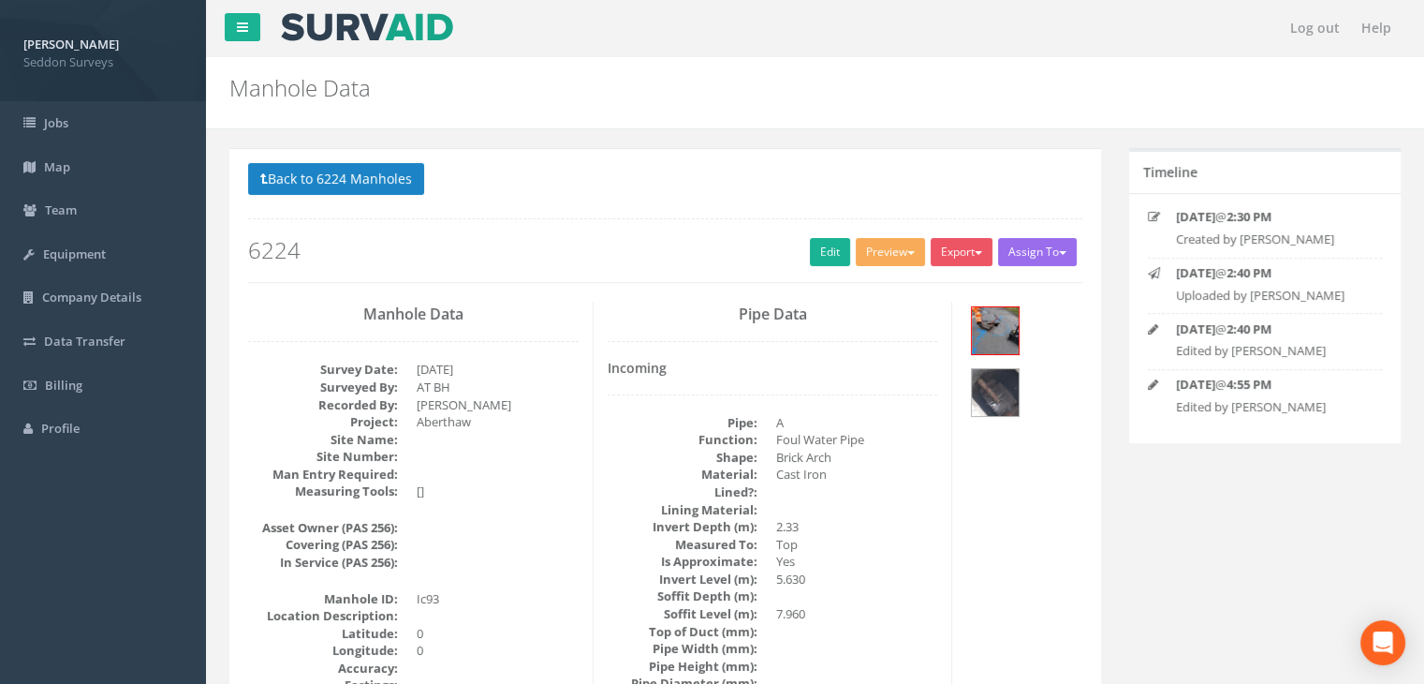
click at [390, 241] on h2 "6224" at bounding box center [665, 250] width 834 height 24
click at [473, 249] on h2 "6224" at bounding box center [665, 250] width 834 height 24
click at [385, 271] on div "Back to 6224 Manholes Back to Map Assign To No Companies Added Export Seddon Su…" at bounding box center [665, 222] width 834 height 119
click at [464, 277] on div "Back to 6224 Manholes Back to Map Assign To No Companies Added Export Seddon Su…" at bounding box center [665, 222] width 834 height 119
click at [332, 252] on h2 "6224" at bounding box center [665, 250] width 834 height 24
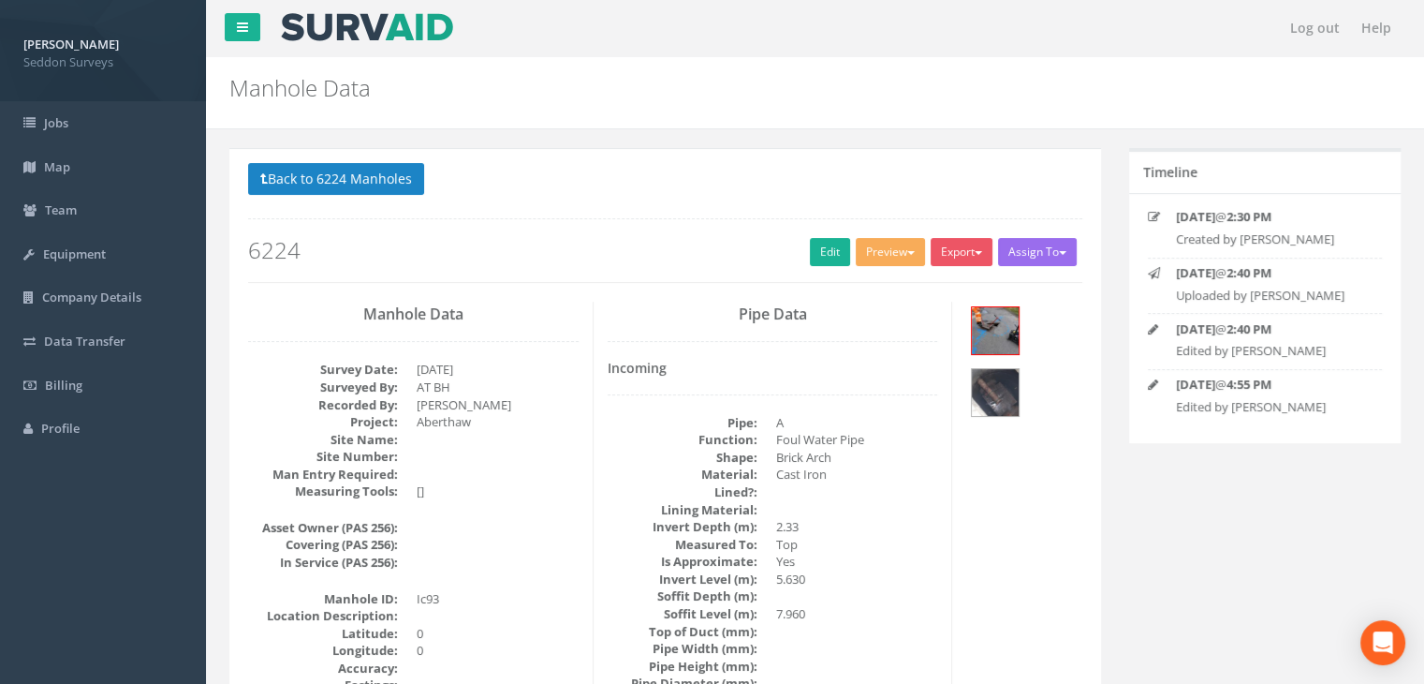
click at [300, 248] on h2 "6224" at bounding box center [665, 250] width 834 height 24
click at [310, 252] on h2 "6224" at bounding box center [665, 250] width 834 height 24
drag, startPoint x: 349, startPoint y: 244, endPoint x: 476, endPoint y: 248, distance: 126.5
click at [353, 244] on h2 "6224" at bounding box center [665, 250] width 834 height 24
drag, startPoint x: 562, startPoint y: 249, endPoint x: 381, endPoint y: 258, distance: 181.0
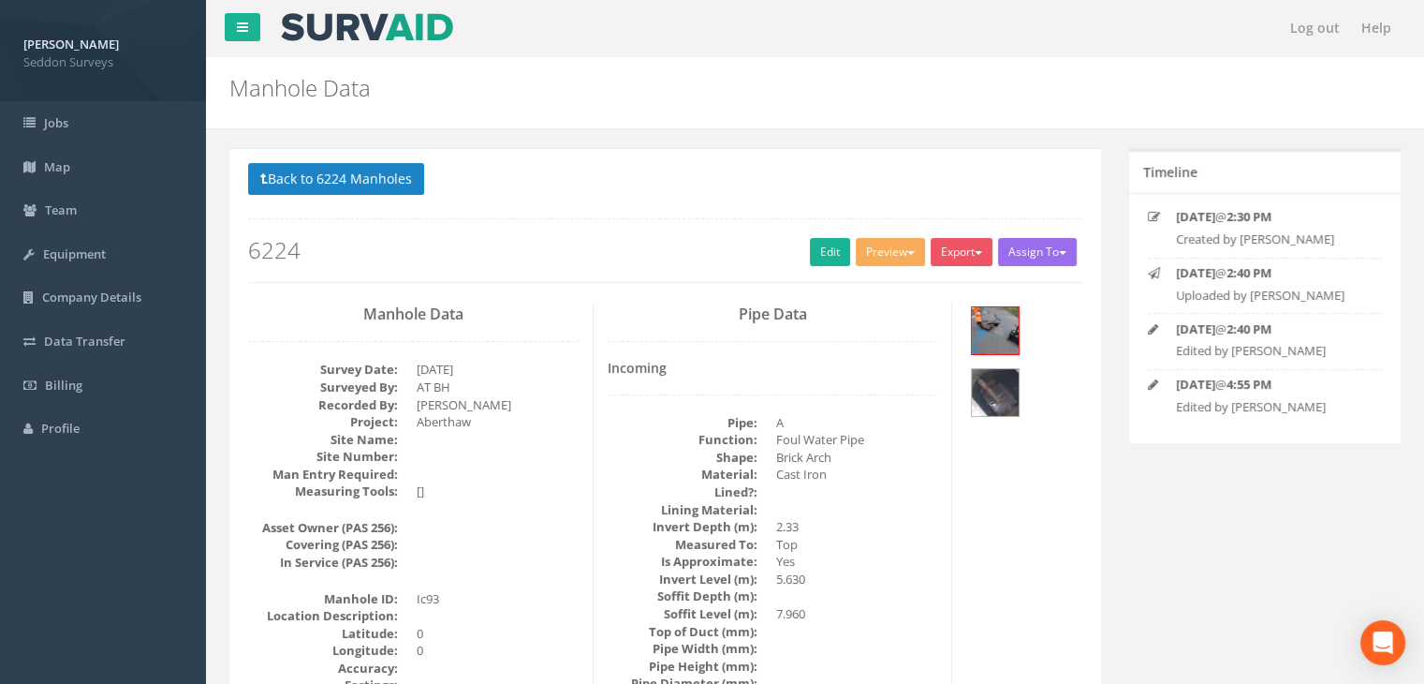
click at [509, 254] on h2 "6224" at bounding box center [665, 250] width 834 height 24
drag, startPoint x: 381, startPoint y: 258, endPoint x: 513, endPoint y: 254, distance: 132.1
click at [382, 259] on h2 "6224" at bounding box center [665, 250] width 834 height 24
click at [551, 248] on h2 "6224" at bounding box center [665, 250] width 834 height 24
